Goal: Find specific page/section: Locate a particular part of the current website

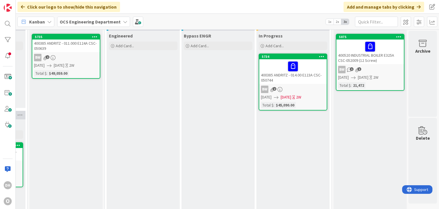
scroll to position [0, 605]
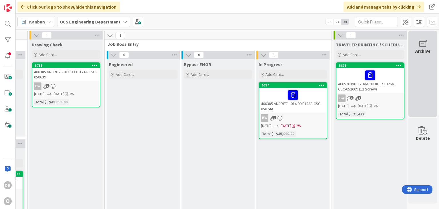
click at [420, 83] on div "Archive" at bounding box center [423, 74] width 29 height 86
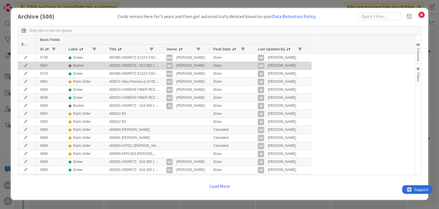
click at [23, 65] on icon at bounding box center [25, 65] width 9 height 3
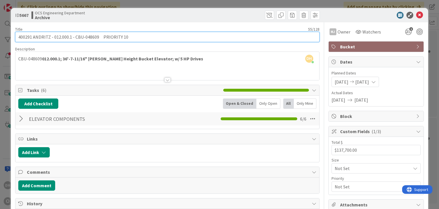
drag, startPoint x: 100, startPoint y: 38, endPoint x: 75, endPoint y: 37, distance: 24.9
click at [75, 37] on input "400291 ANDRITZ - 012.000.1 - CBU-048609 PRIORITY 10" at bounding box center [167, 37] width 304 height 10
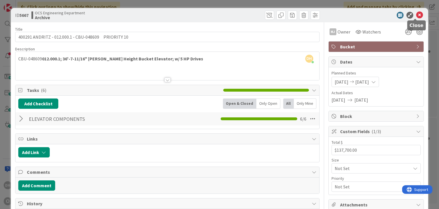
click at [418, 15] on icon at bounding box center [419, 15] width 7 height 7
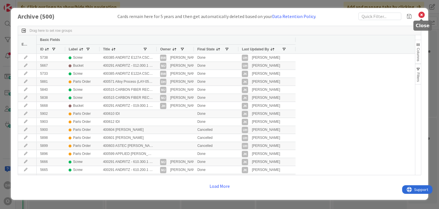
drag, startPoint x: 423, startPoint y: 16, endPoint x: 407, endPoint y: 16, distance: 16.3
click at [423, 16] on icon at bounding box center [421, 15] width 7 height 8
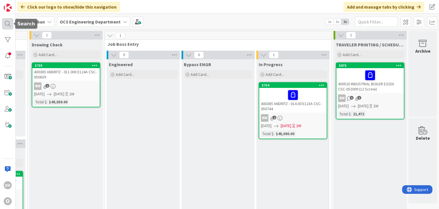
click at [5, 22] on div at bounding box center [7, 23] width 11 height 11
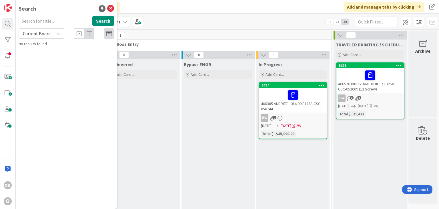
click at [47, 23] on input "text" at bounding box center [54, 21] width 71 height 10
type input "051104"
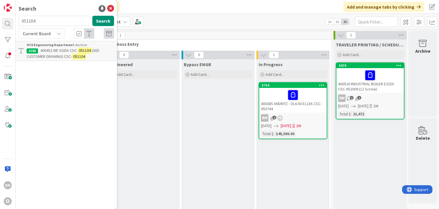
click at [96, 45] on div "OCS Engineering Department › Archive" at bounding box center [71, 44] width 88 height 5
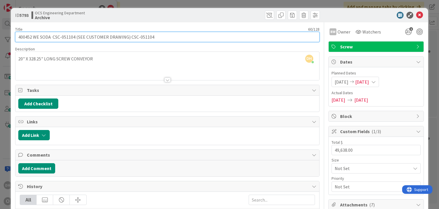
drag, startPoint x: 161, startPoint y: 37, endPoint x: 129, endPoint y: 41, distance: 32.2
click at [129, 41] on input "400452 WE SODA CSC-051104 (SEE CUSTOMER DRAWING) CSC-051104" at bounding box center [167, 37] width 304 height 10
